Goal: Find specific page/section: Find specific page/section

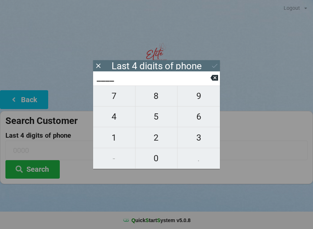
click at [197, 119] on span "6" at bounding box center [199, 116] width 42 height 15
type input "6___"
click at [116, 118] on span "4" at bounding box center [114, 116] width 42 height 15
type input "64__"
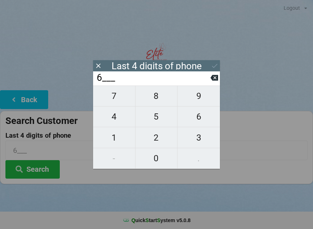
type input "64__"
click at [112, 140] on span "1" at bounding box center [114, 137] width 42 height 15
type input "641_"
click at [155, 120] on span "5" at bounding box center [157, 116] width 42 height 15
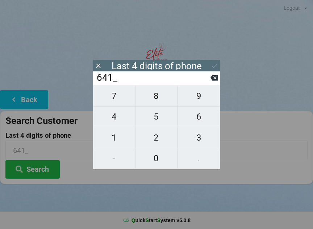
type input "6415"
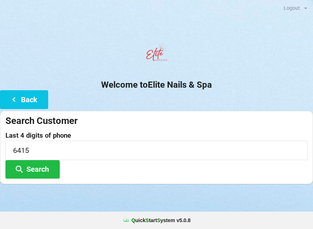
click at [36, 175] on button "Search" at bounding box center [32, 169] width 54 height 18
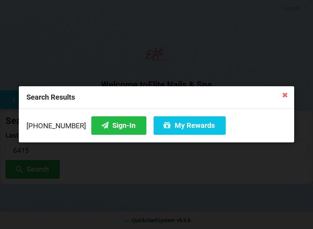
click at [103, 128] on button "Sign-In" at bounding box center [118, 125] width 55 height 18
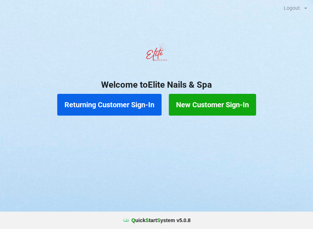
click at [217, 103] on button "New Customer Sign-In" at bounding box center [212, 105] width 87 height 22
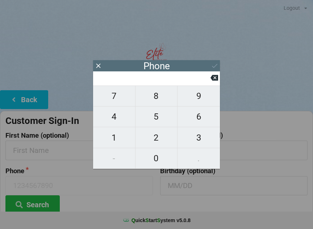
click at [154, 101] on span "8" at bounding box center [157, 95] width 42 height 15
type input "8"
click at [114, 123] on span "4" at bounding box center [114, 116] width 42 height 15
type input "84"
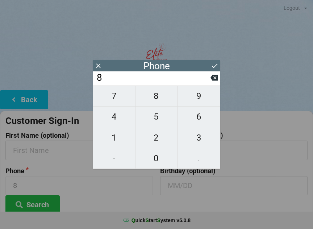
type input "84"
click at [151, 119] on span "5" at bounding box center [157, 116] width 42 height 15
type input "845"
click at [156, 143] on span "2" at bounding box center [157, 137] width 42 height 15
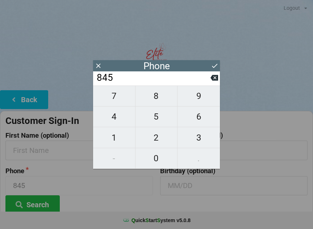
type input "8452"
click at [156, 141] on span "2" at bounding box center [157, 137] width 42 height 15
type input "84522"
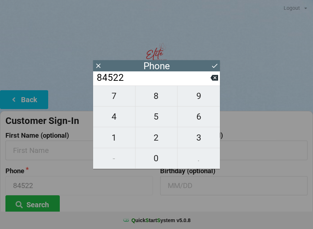
click at [109, 122] on span "4" at bounding box center [114, 116] width 42 height 15
type input "845224"
click at [113, 122] on span "4" at bounding box center [114, 116] width 42 height 15
type input "8452244"
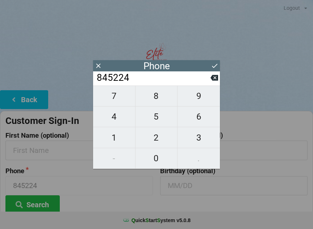
type input "8452244"
click at [148, 124] on span "5" at bounding box center [157, 116] width 42 height 15
type input "84522445"
click at [194, 141] on span "3" at bounding box center [199, 137] width 42 height 15
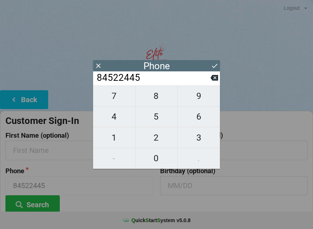
type input "845224453"
click at [194, 137] on span "3" at bounding box center [199, 137] width 42 height 15
type input "8452244533"
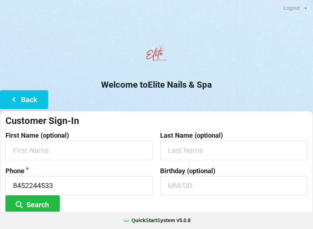
click at [39, 201] on button "Search" at bounding box center [32, 204] width 54 height 18
click at [36, 149] on input "text" at bounding box center [78, 150] width 147 height 19
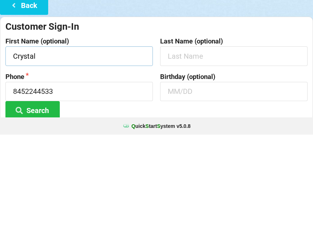
type input "Crystal"
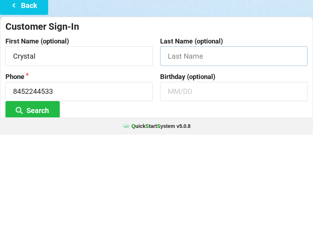
click at [188, 141] on input "text" at bounding box center [233, 150] width 147 height 19
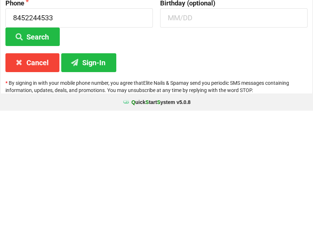
scroll to position [54, 0]
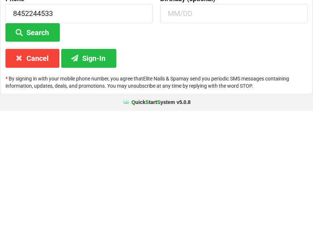
type input "[PERSON_NAME]"
click at [86, 167] on button "Sign-In" at bounding box center [88, 176] width 55 height 18
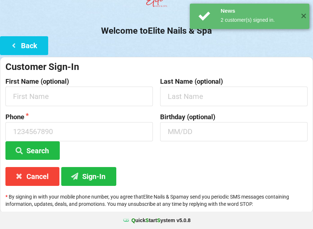
scroll to position [0, 0]
